Goal: Book appointment/travel/reservation

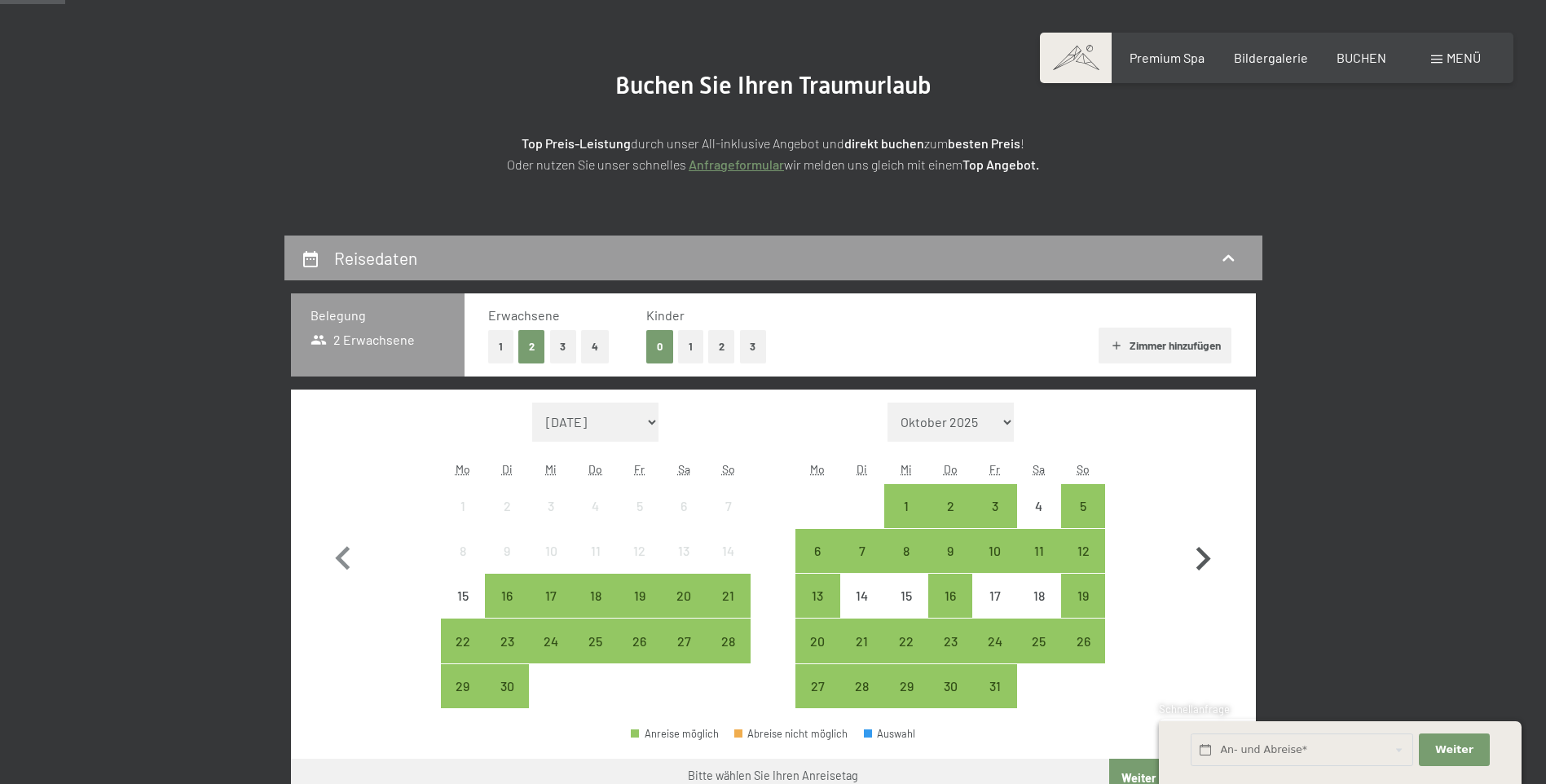
scroll to position [244, 0]
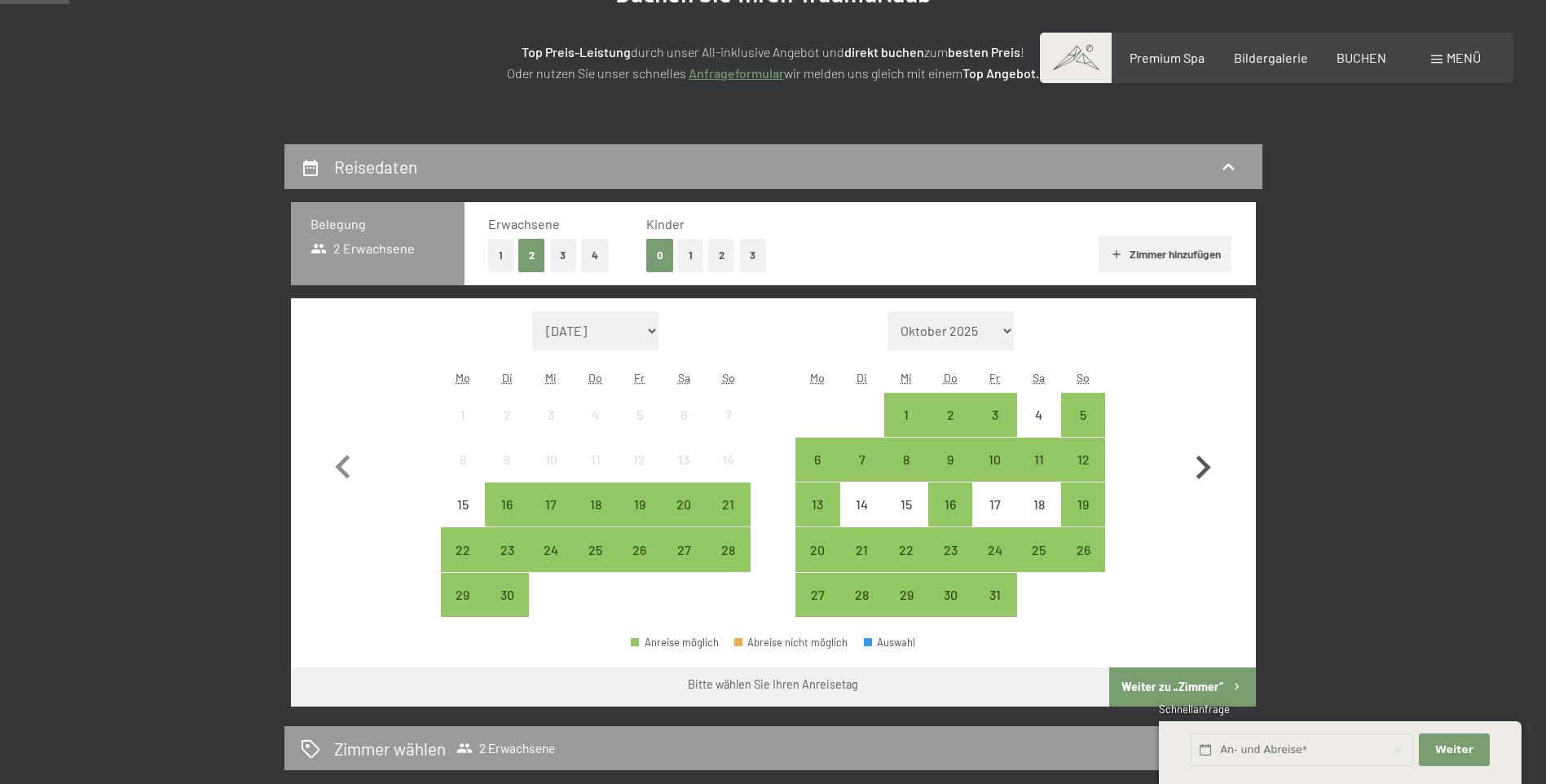
click at [1204, 459] on icon "button" at bounding box center [1202, 467] width 48 height 48
select select "[DATE]"
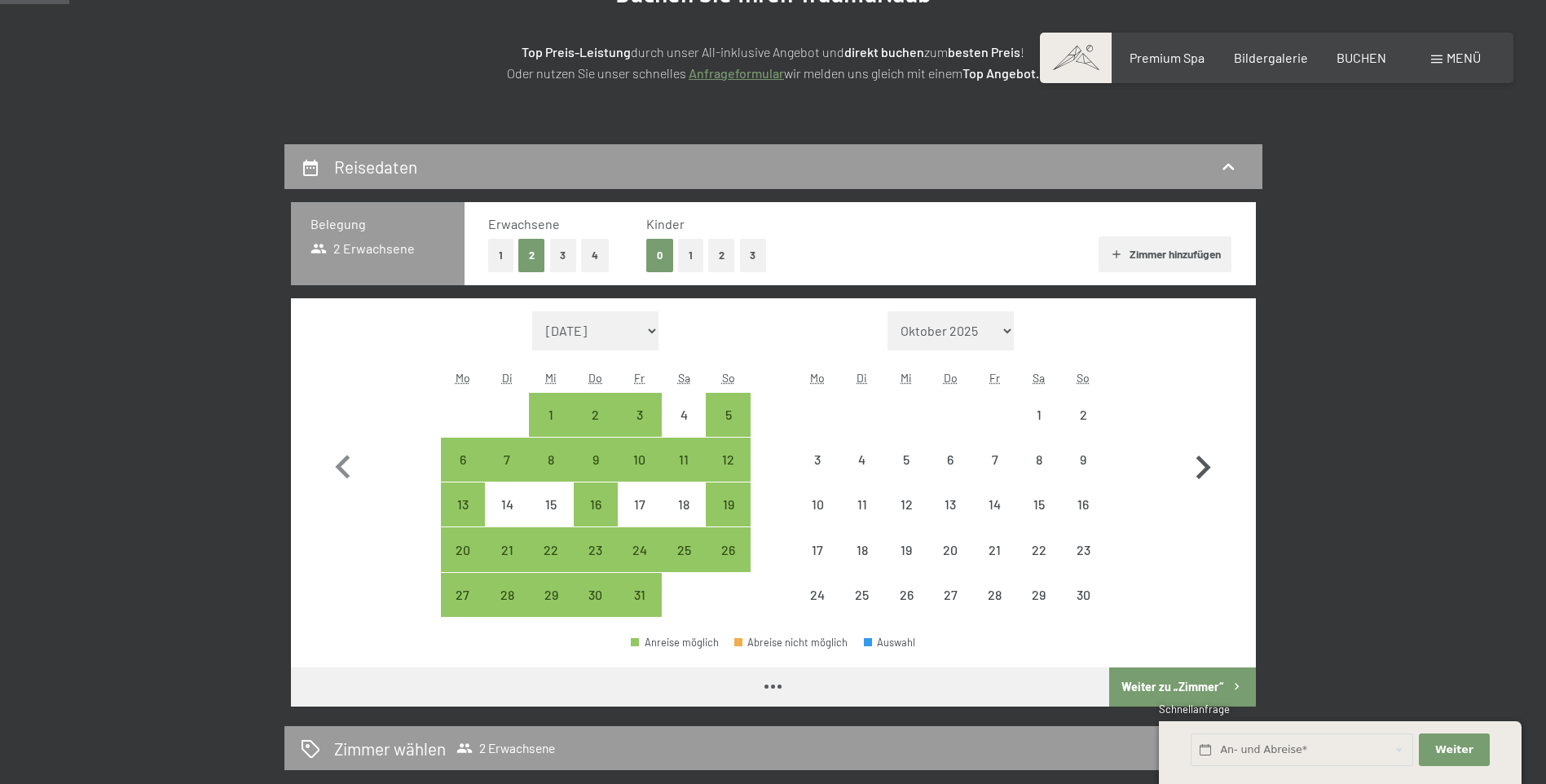
select select "[DATE]"
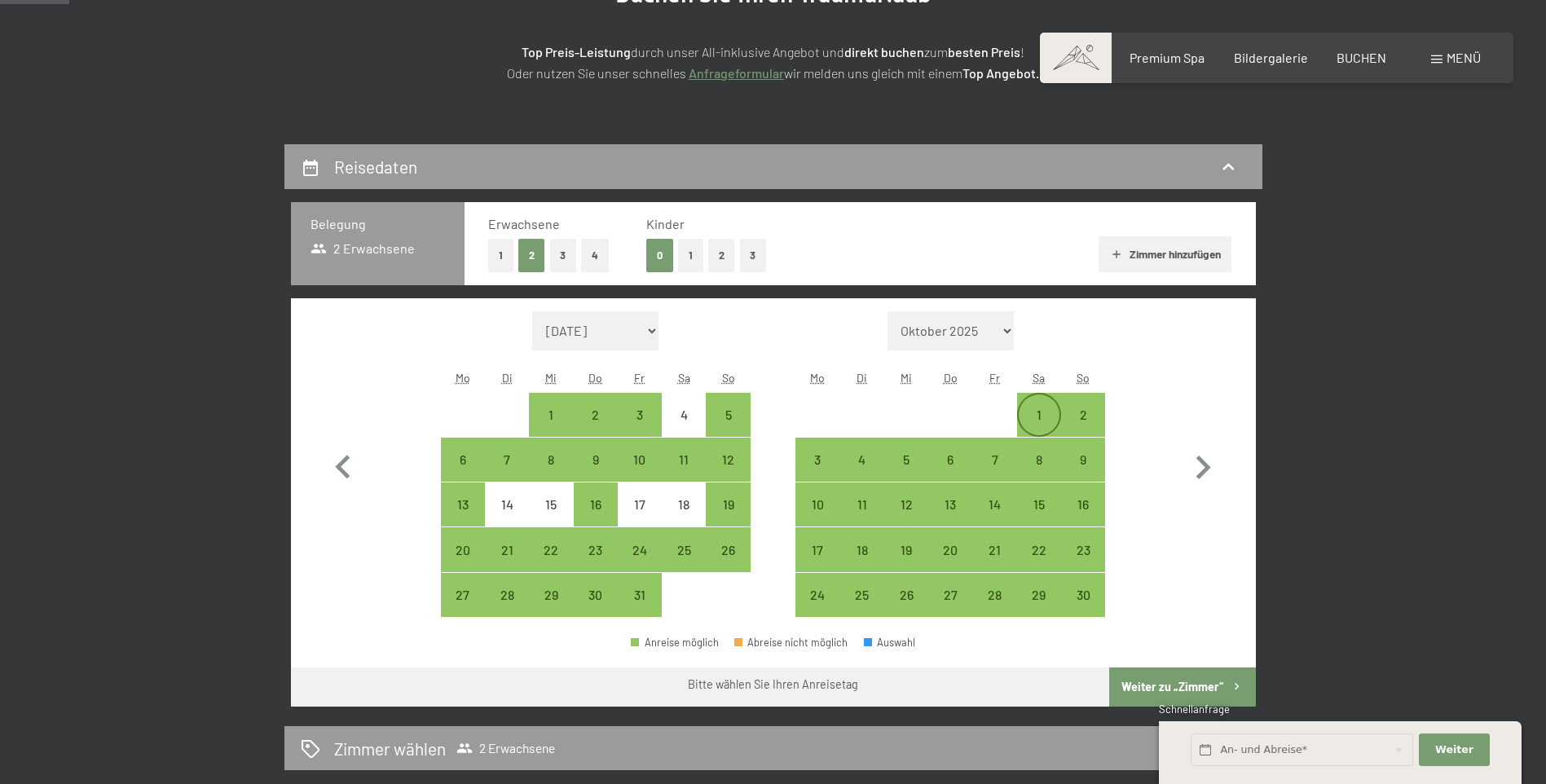
click at [1052, 418] on div "1" at bounding box center [1039, 429] width 41 height 41
select select "[DATE]"
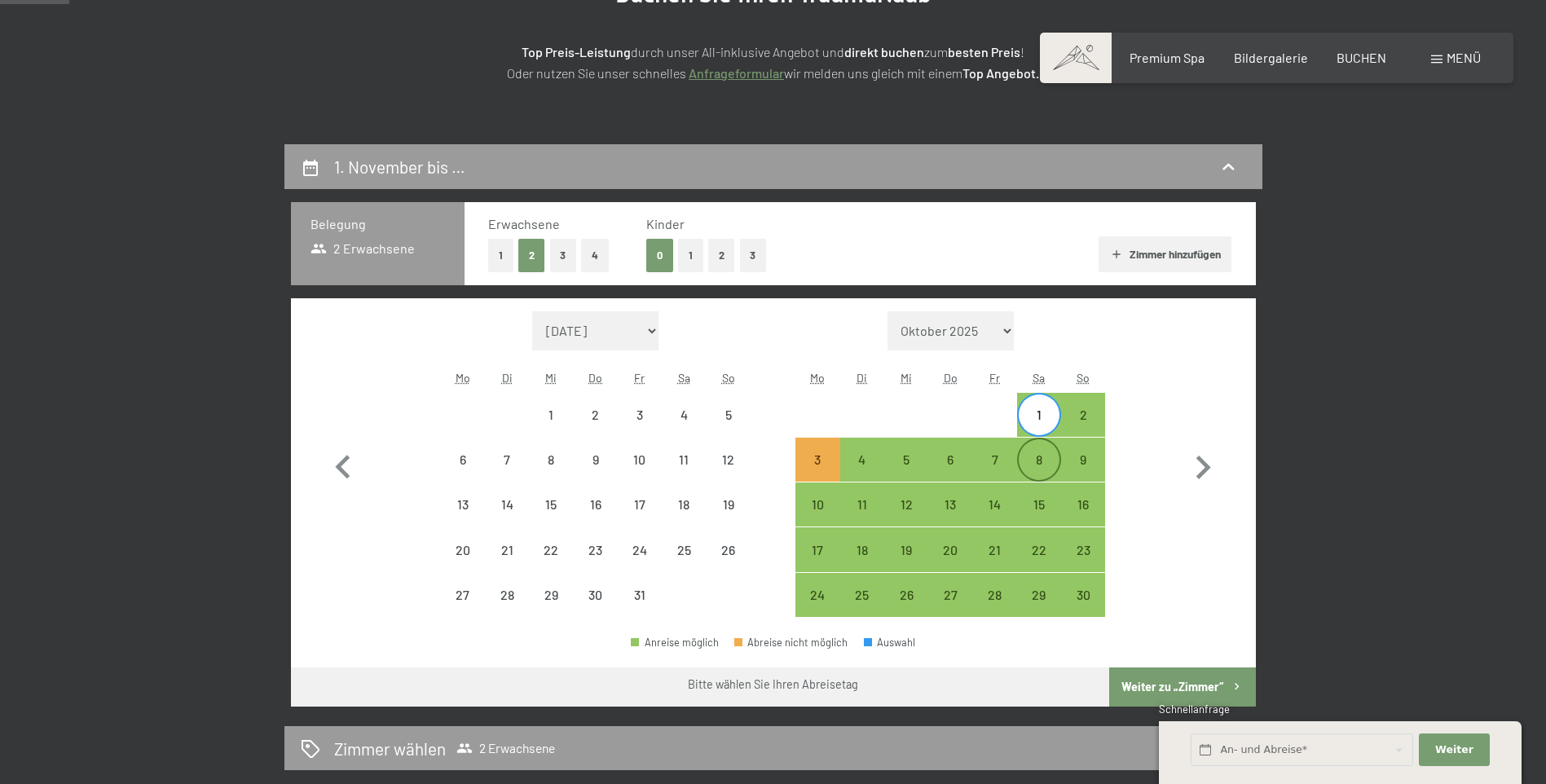
click at [1044, 462] on div "8" at bounding box center [1039, 473] width 41 height 41
select select "[DATE]"
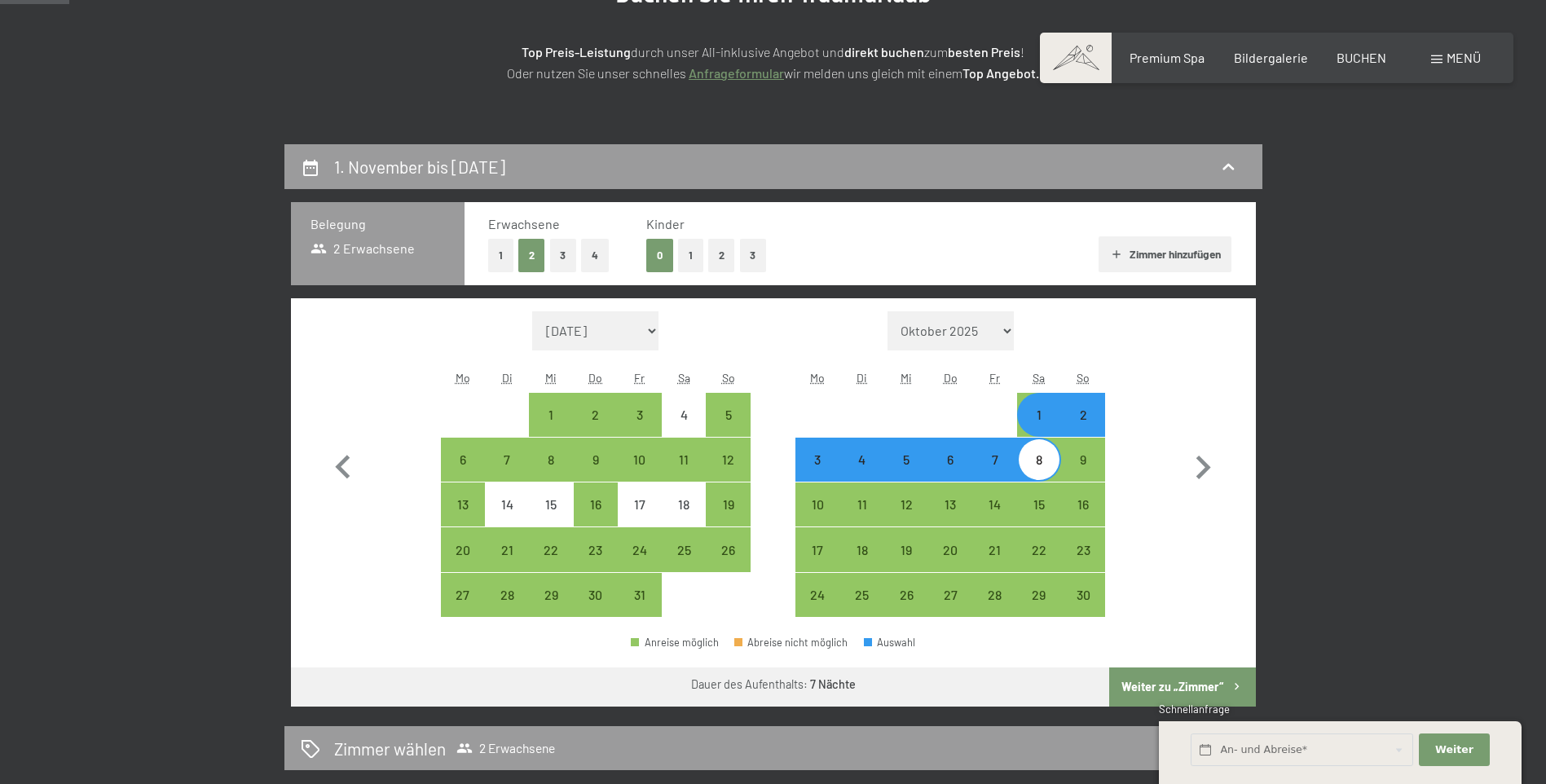
click at [719, 257] on button "2" at bounding box center [722, 255] width 27 height 33
select select "[DATE]"
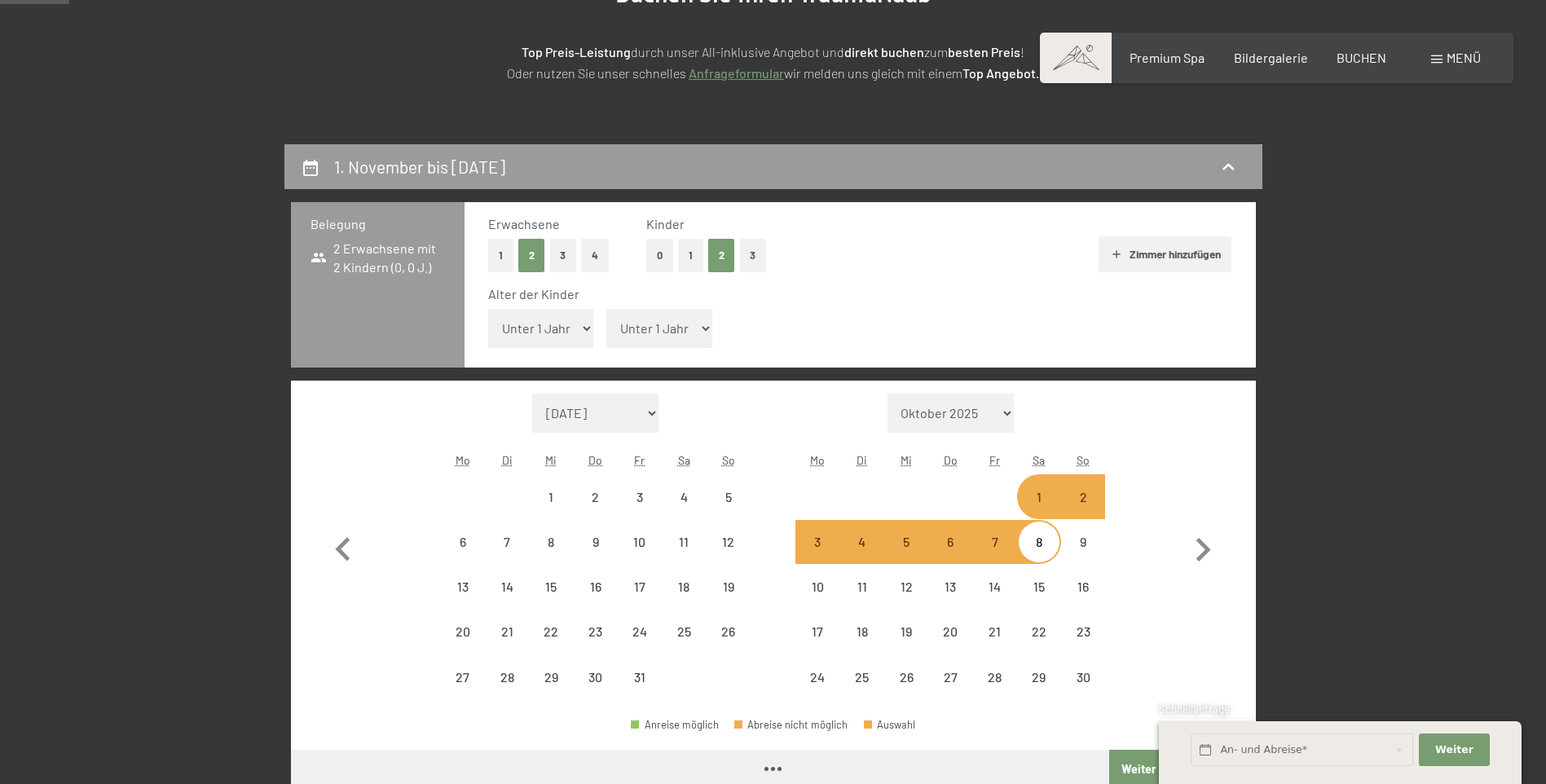
select select "[DATE]"
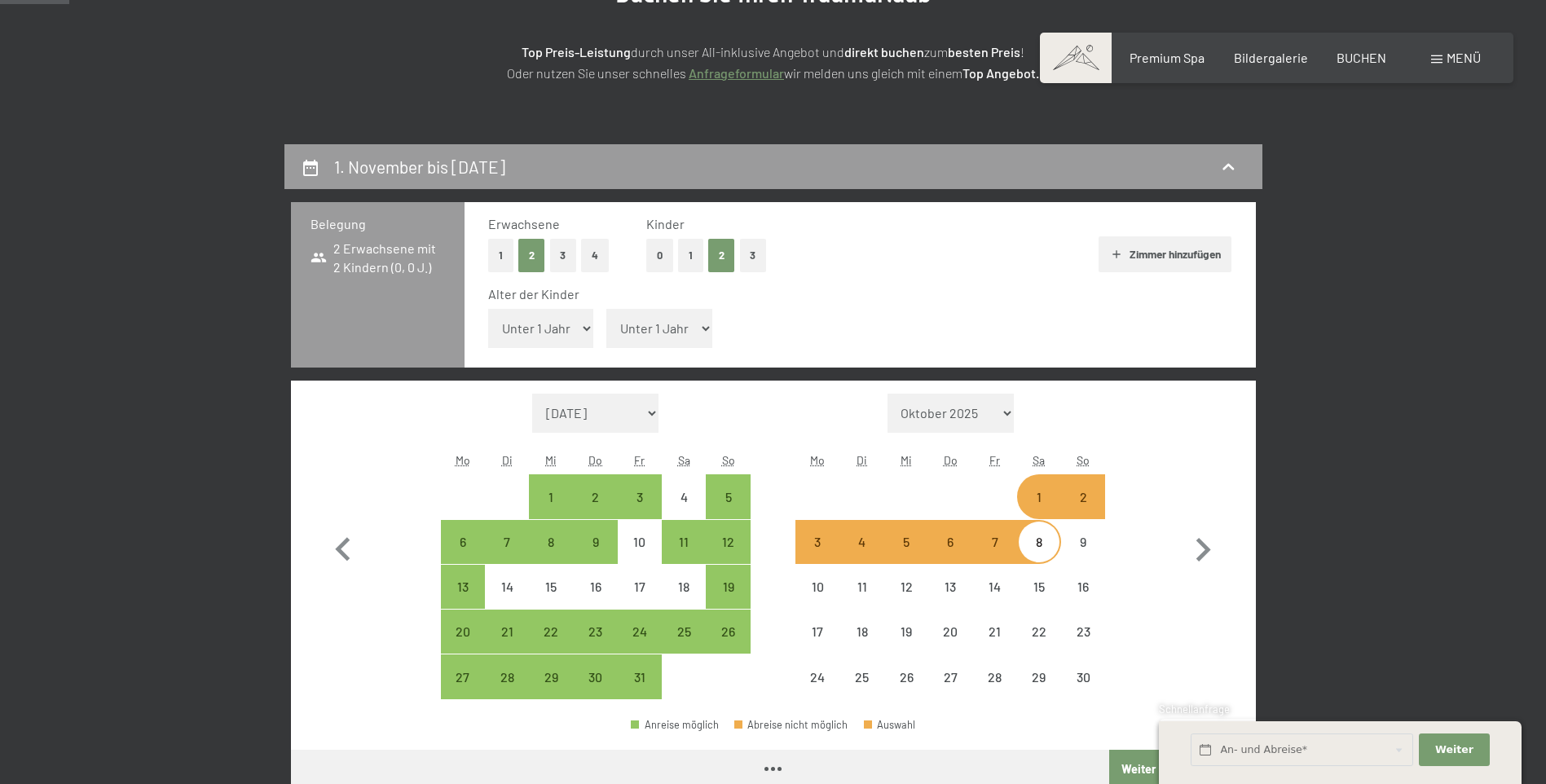
select select "[DATE]"
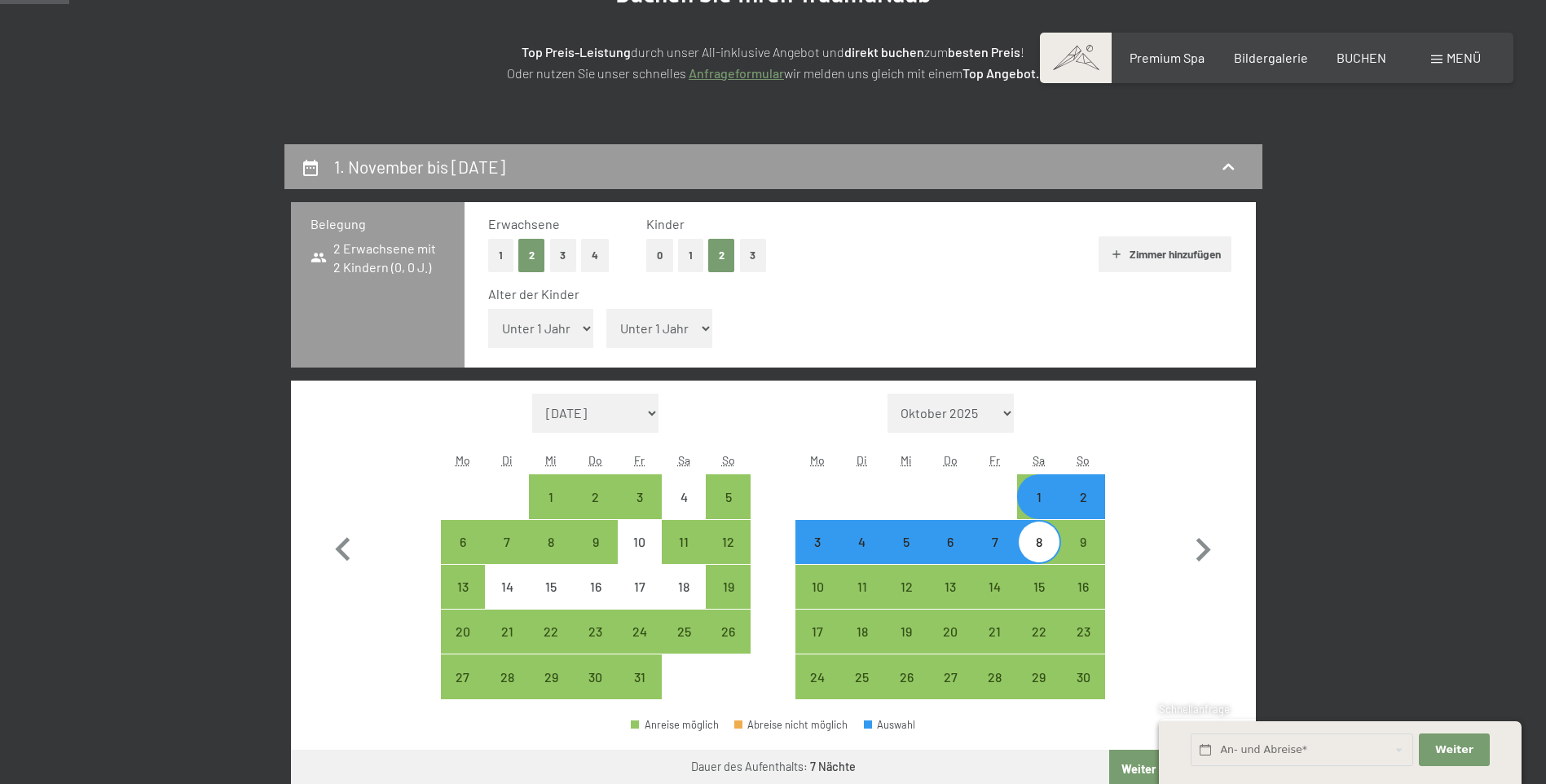
click at [571, 336] on select "Unter 1 Jahr 1 Jahr 2 Jahre 3 Jahre 4 Jahre 5 Jahre 6 Jahre 7 Jahre 8 Jahre 9 J…" at bounding box center [541, 328] width 106 height 39
select select "11"
click at [488, 309] on select "Unter 1 Jahr 1 Jahr 2 Jahre 3 Jahre 4 Jahre 5 Jahre 6 Jahre 7 Jahre 8 Jahre 9 J…" at bounding box center [541, 328] width 106 height 39
select select "[DATE]"
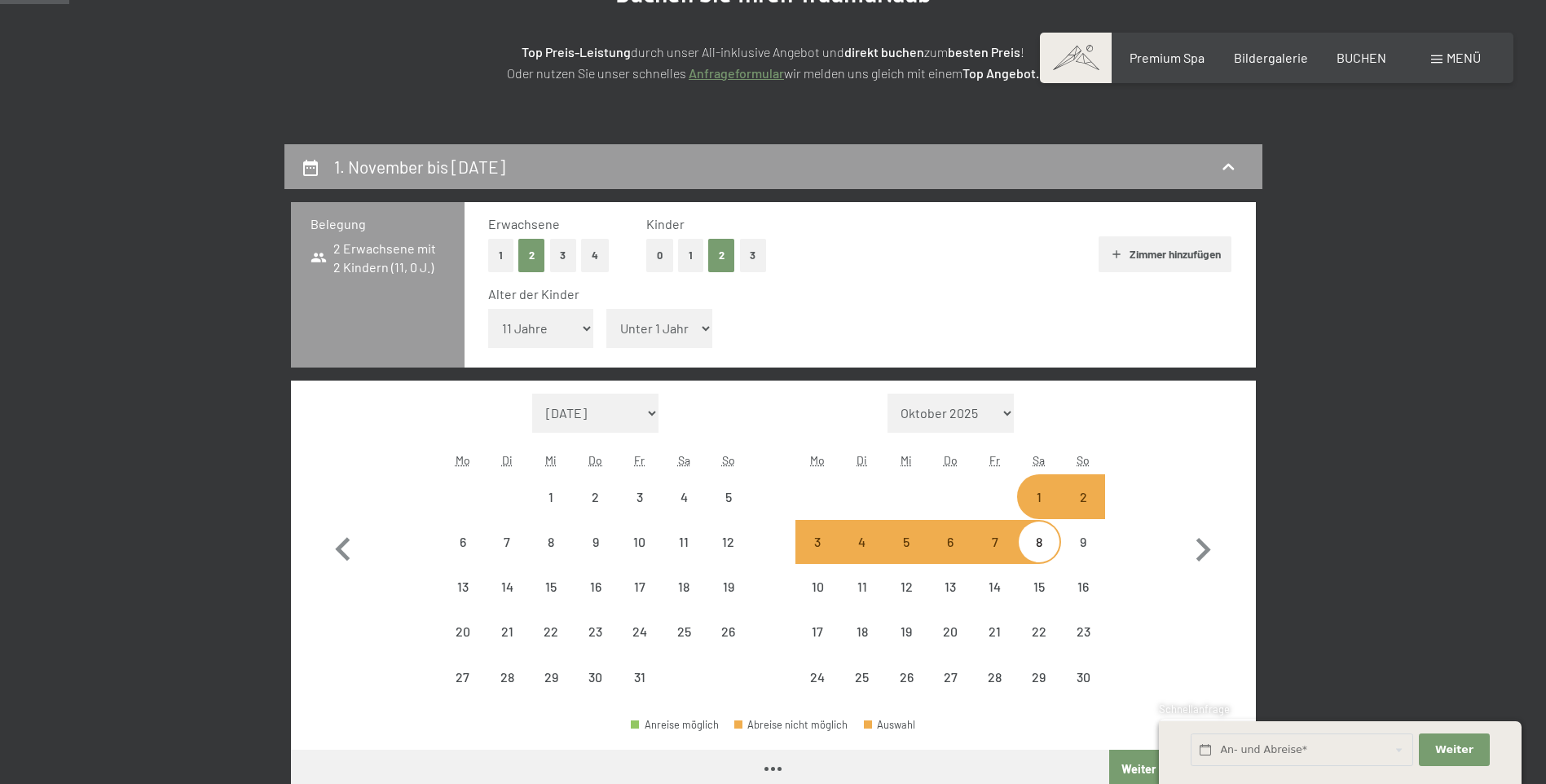
select select "[DATE]"
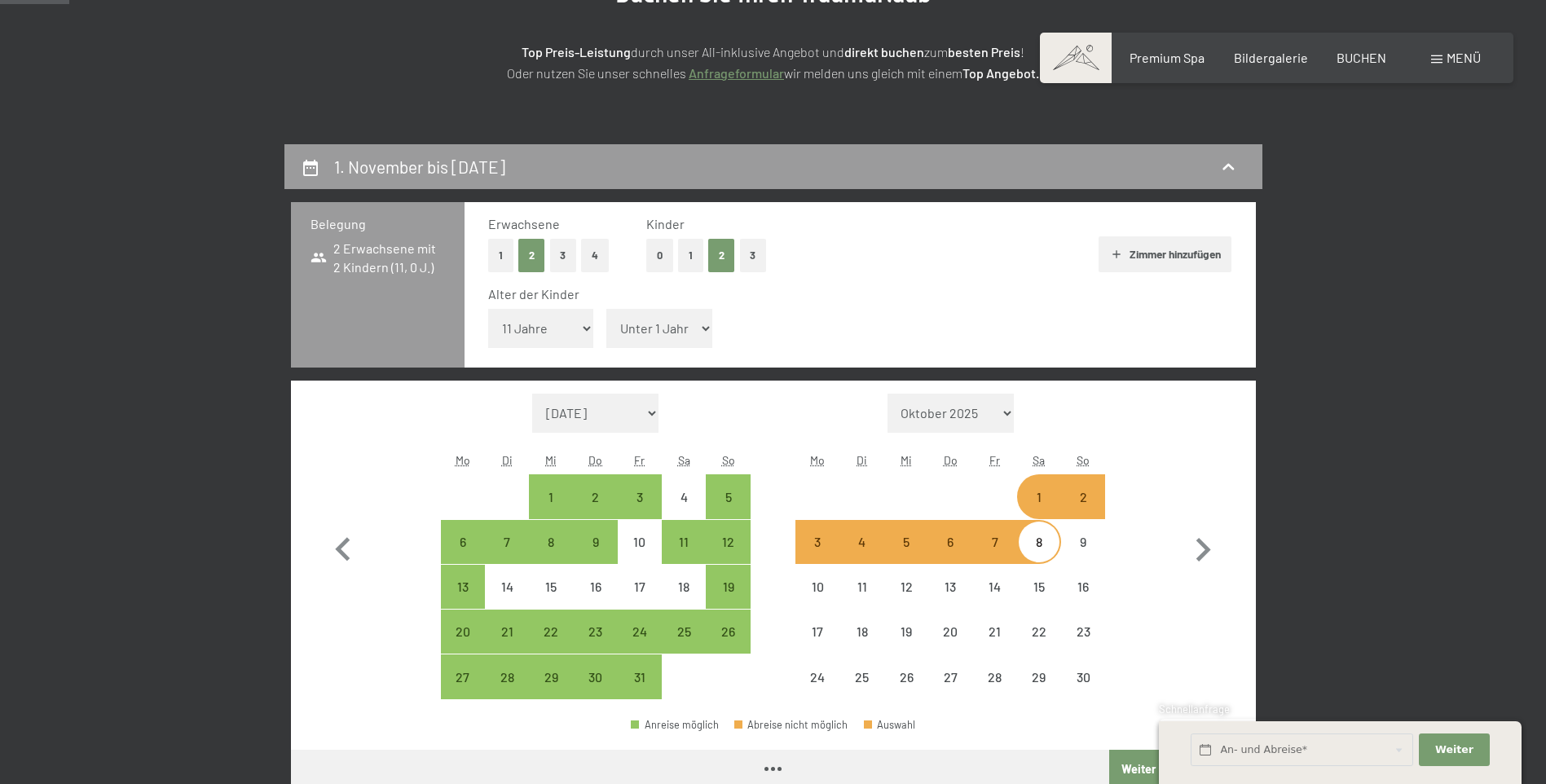
select select "[DATE]"
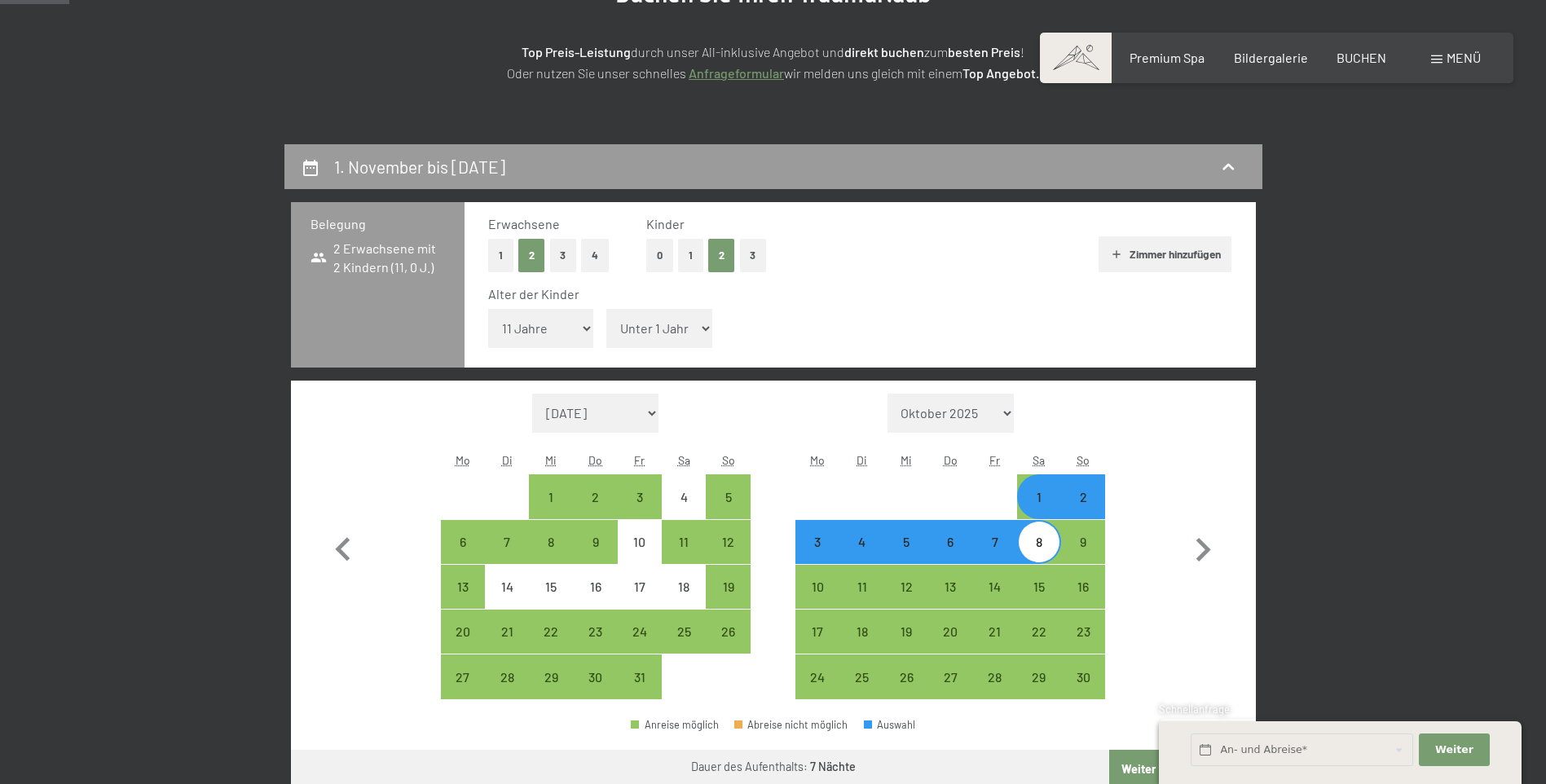
click at [650, 329] on select "Unter 1 Jahr 1 Jahr 2 Jahre 3 Jahre 4 Jahre 5 Jahre 6 Jahre 7 Jahre 8 Jahre 9 J…" at bounding box center [659, 328] width 106 height 39
select select "14"
click at [606, 309] on select "Unter 1 Jahr 1 Jahr 2 Jahre 3 Jahre 4 Jahre 5 Jahre 6 Jahre 7 Jahre 8 Jahre 9 J…" at bounding box center [659, 328] width 106 height 39
select select "[DATE]"
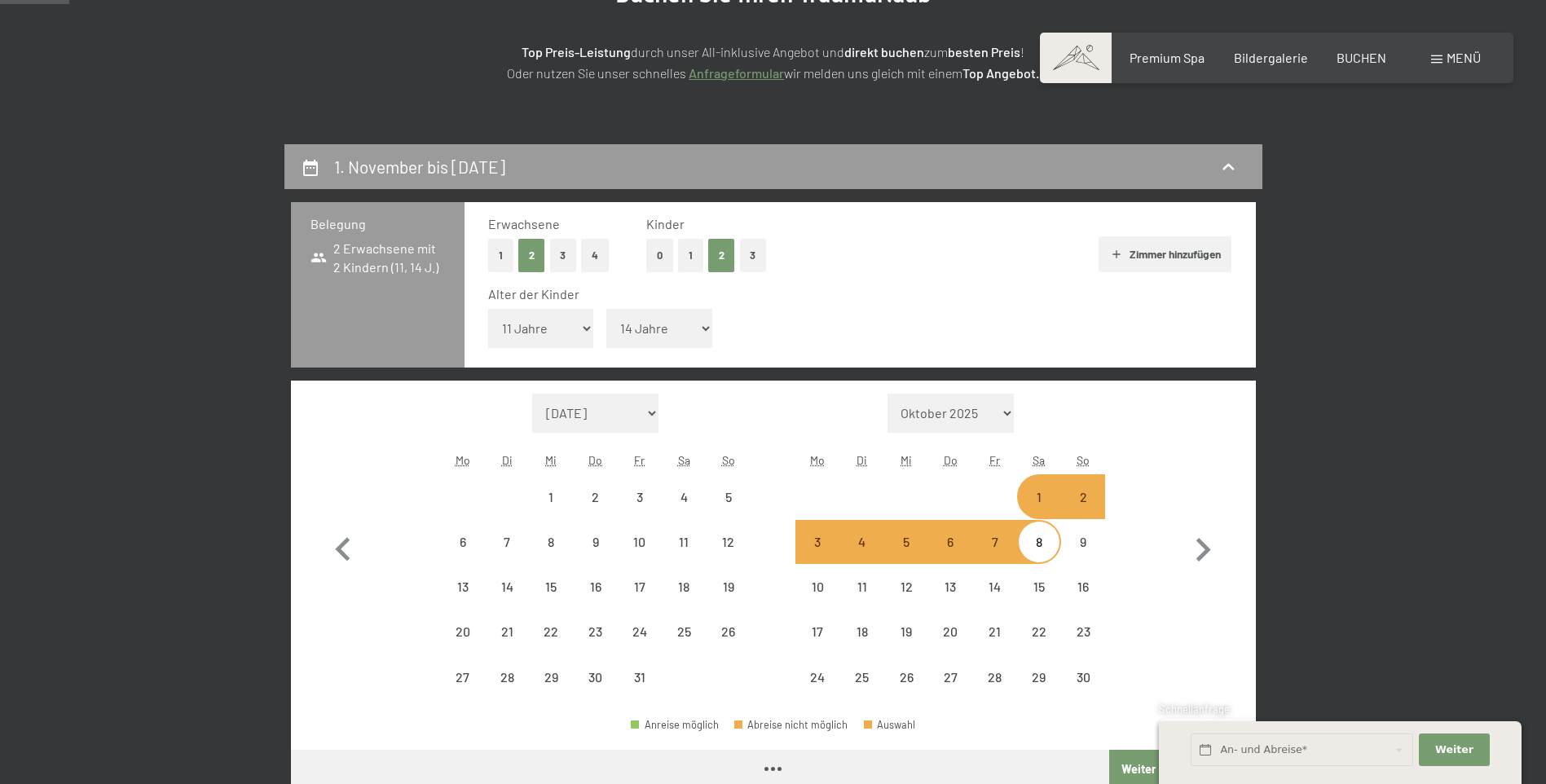
select select "[DATE]"
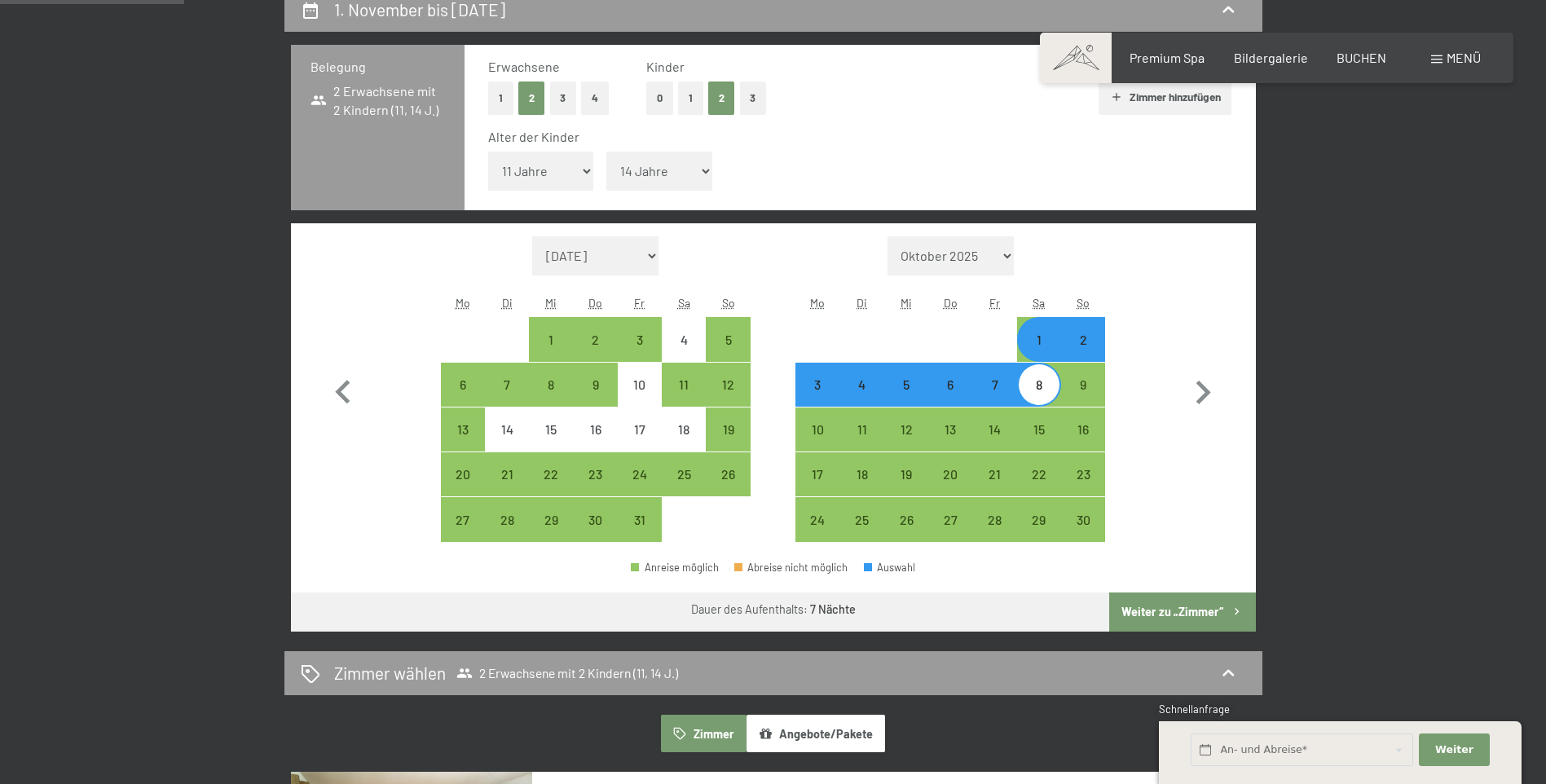
scroll to position [407, 0]
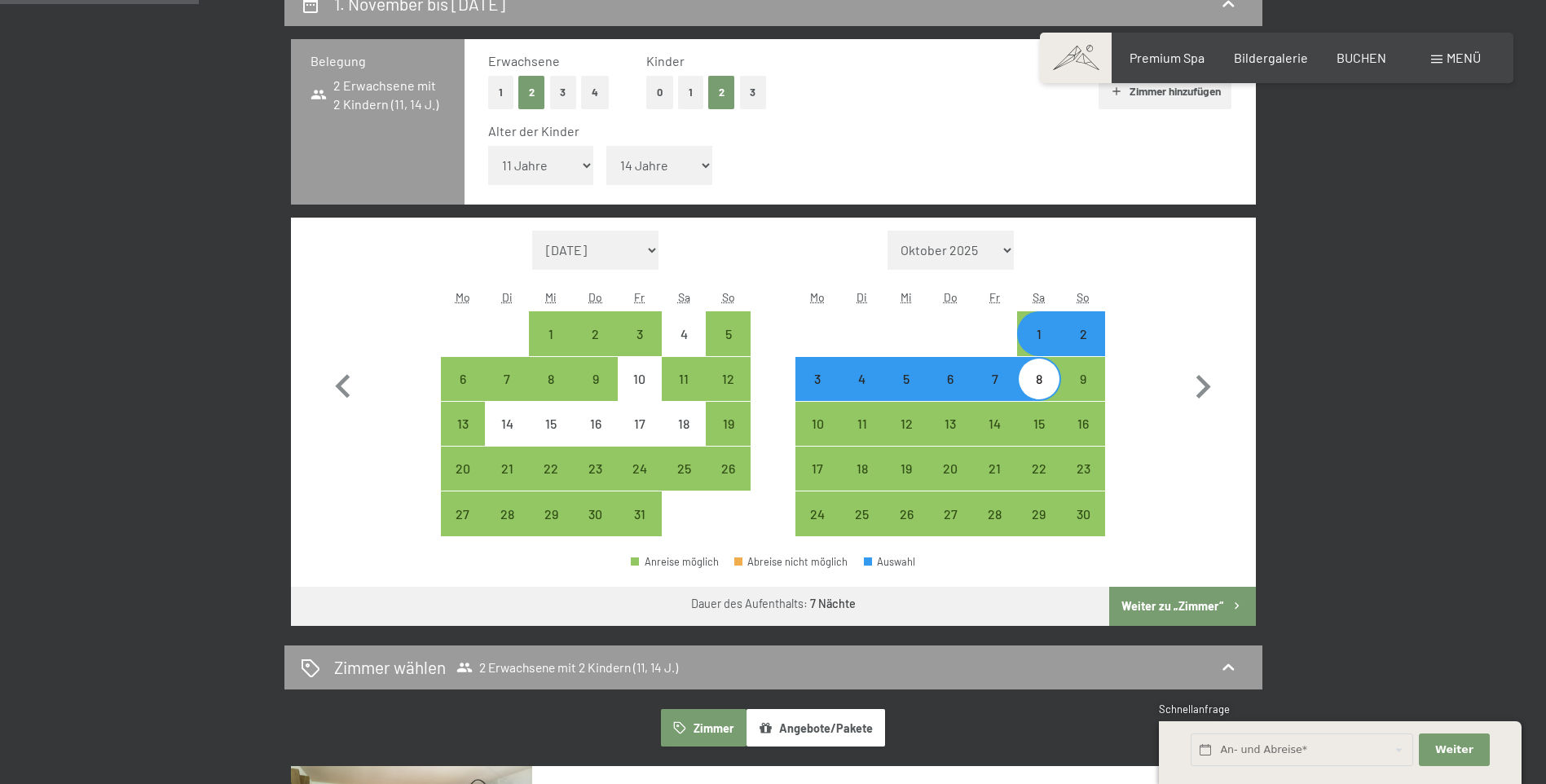
click at [1172, 600] on button "Weiter zu „Zimmer“" at bounding box center [1182, 606] width 146 height 39
select select "[DATE]"
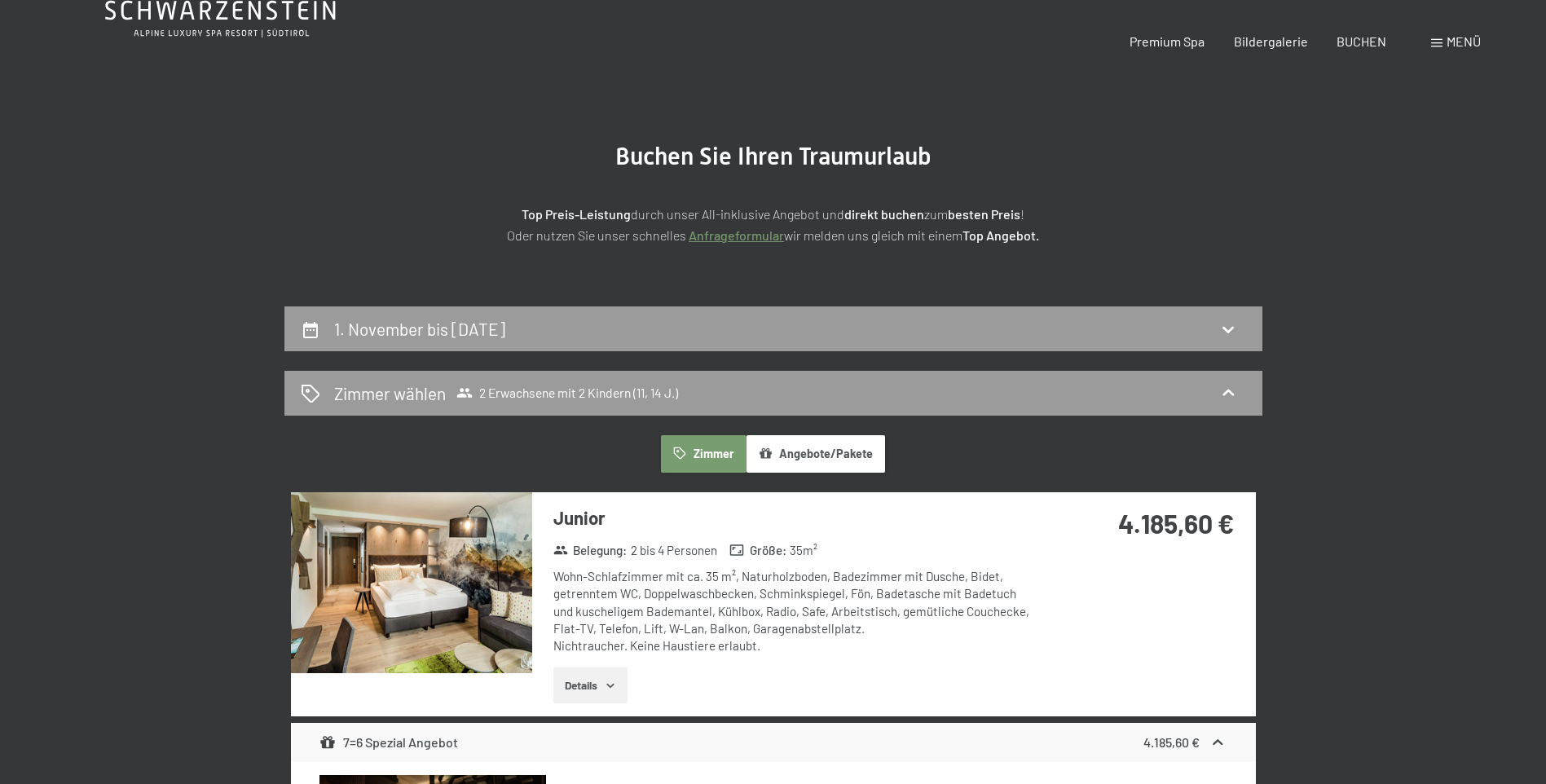
scroll to position [0, 0]
